Goal: Book appointment/travel/reservation

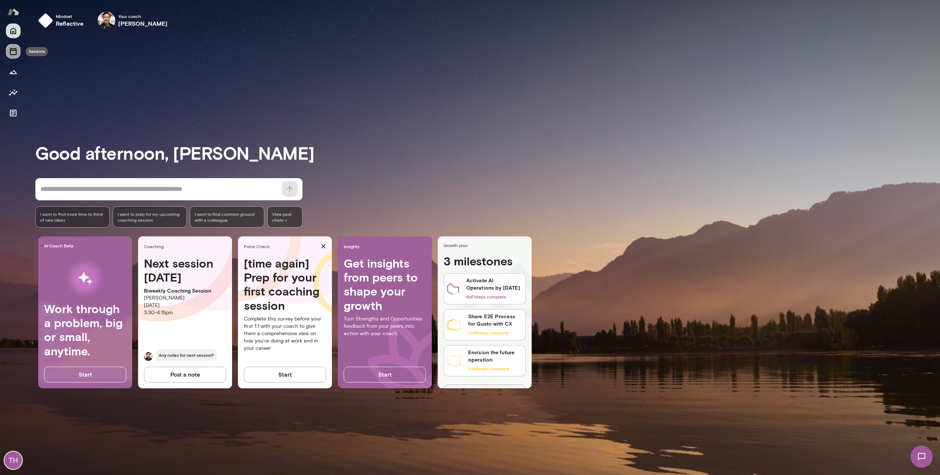
click at [14, 53] on icon "Sessions" at bounding box center [13, 51] width 9 height 9
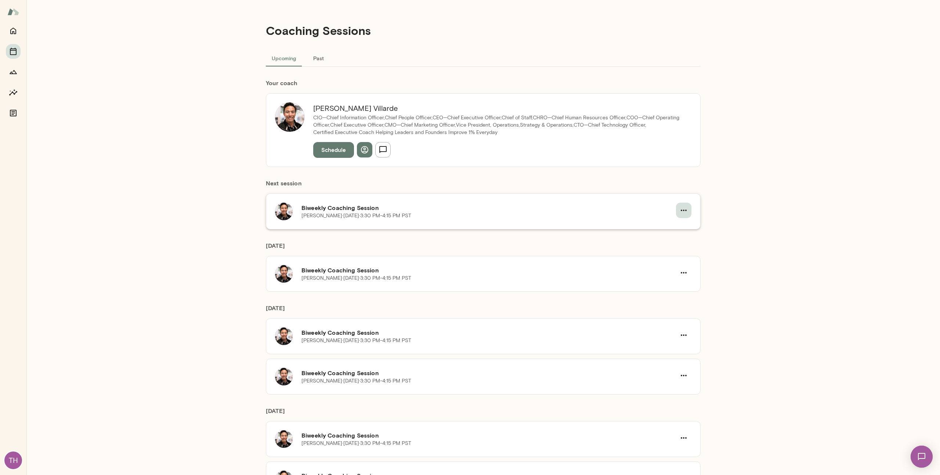
click at [680, 210] on icon "button" at bounding box center [683, 210] width 9 height 9
click at [665, 242] on span "Cancel" at bounding box center [668, 240] width 32 height 9
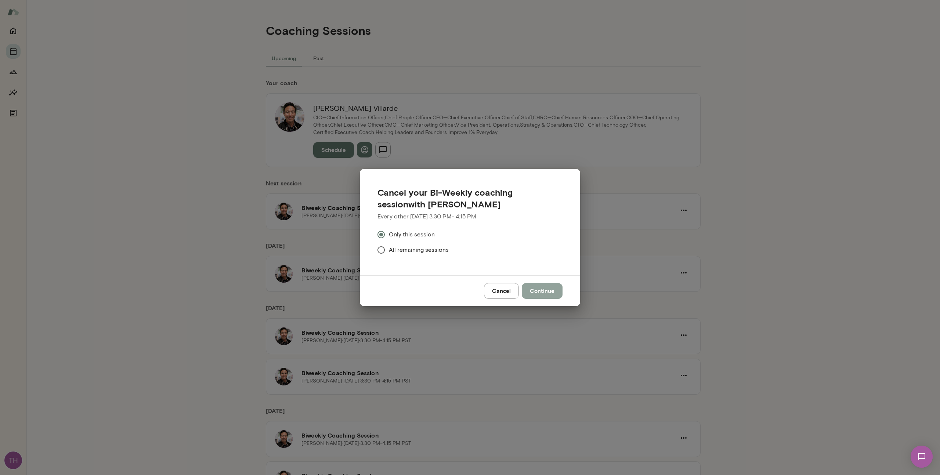
click at [550, 292] on button "Continue" at bounding box center [542, 290] width 41 height 15
